Goal: Task Accomplishment & Management: Manage account settings

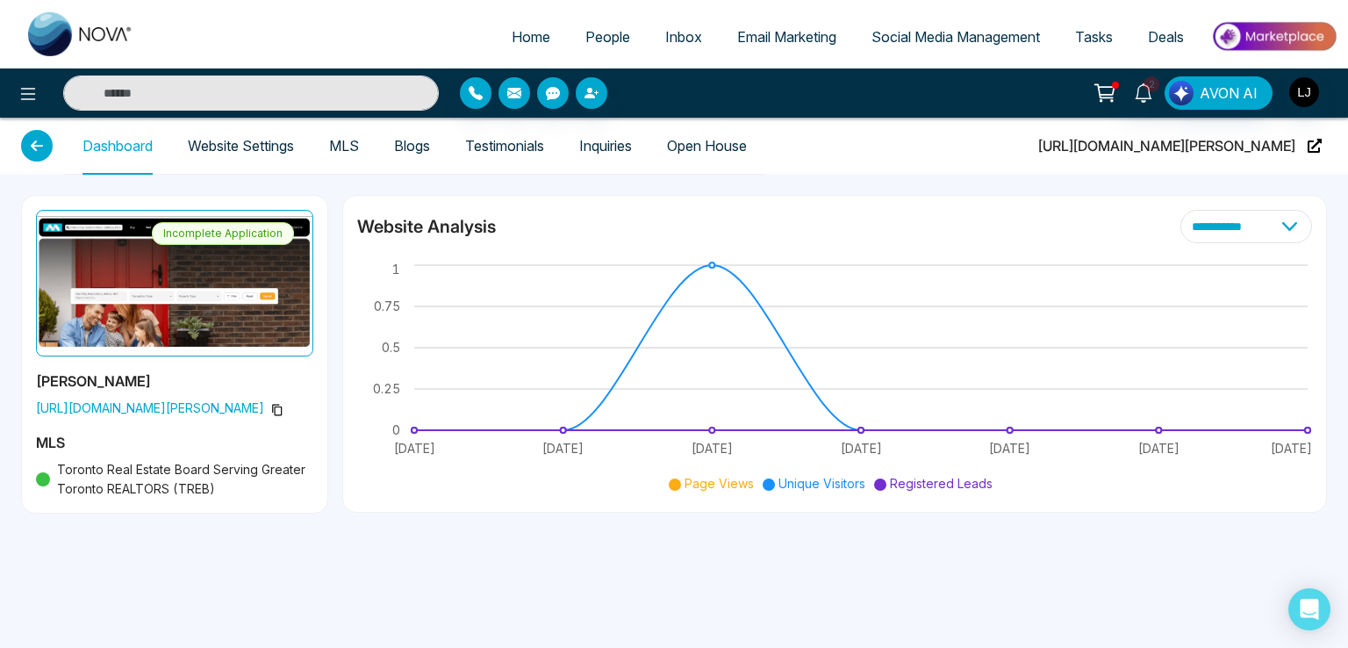
click at [229, 143] on link "Website Settings" at bounding box center [241, 146] width 106 height 15
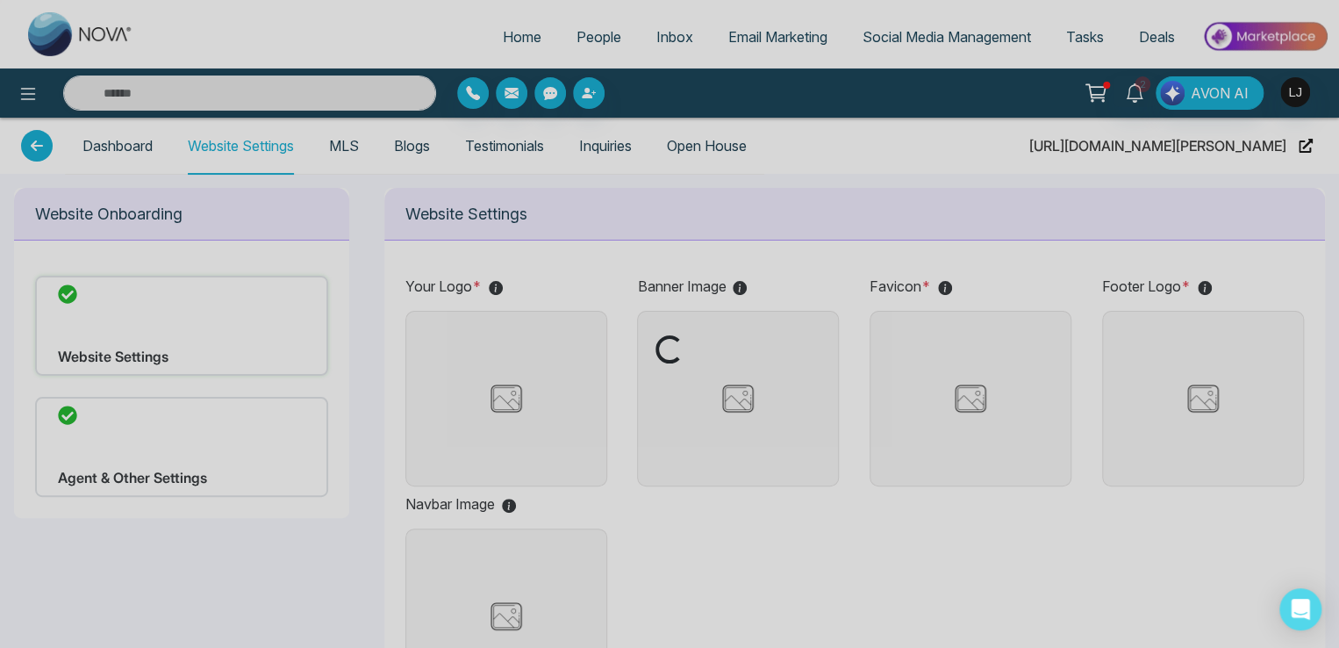
type input "**********"
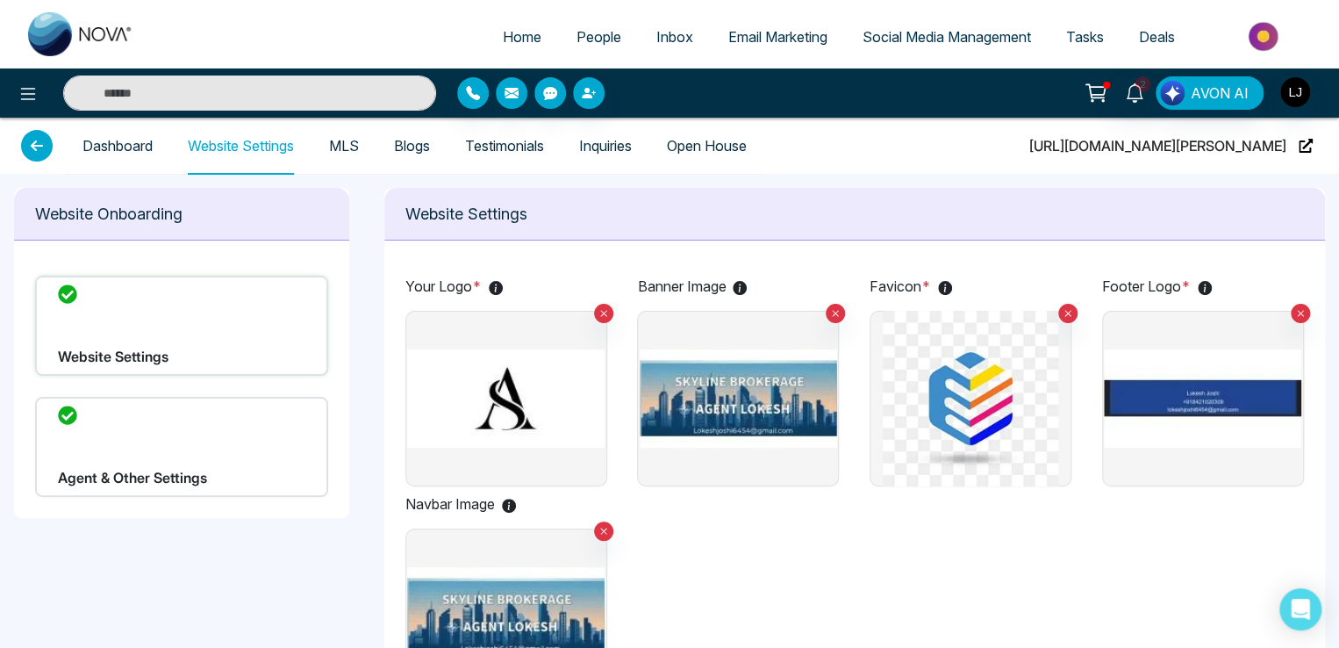
click at [722, 401] on img at bounding box center [738, 399] width 197 height 176
click at [0, 0] on input "file" at bounding box center [0, 0] width 0 height 0
click at [755, 387] on img at bounding box center [738, 399] width 197 height 176
click at [0, 0] on input "file" at bounding box center [0, 0] width 0 height 0
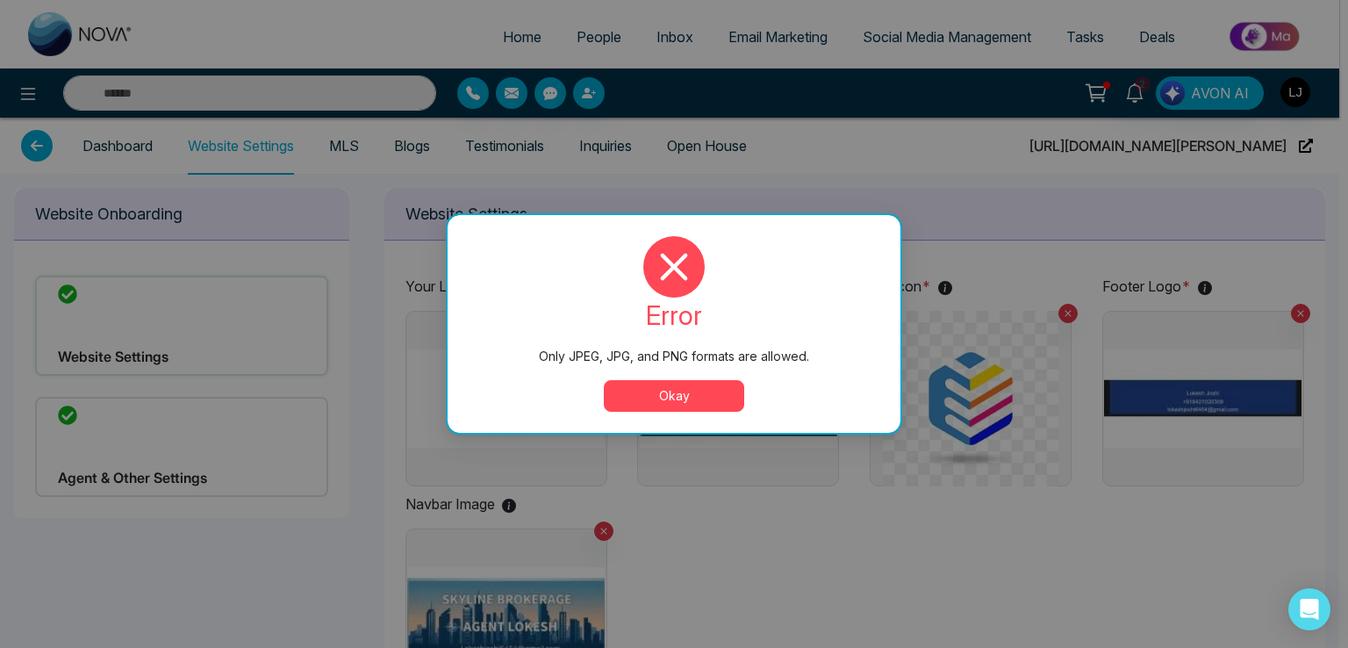
click at [672, 394] on button "Okay" at bounding box center [674, 396] width 140 height 32
